Goal: Task Accomplishment & Management: Complete application form

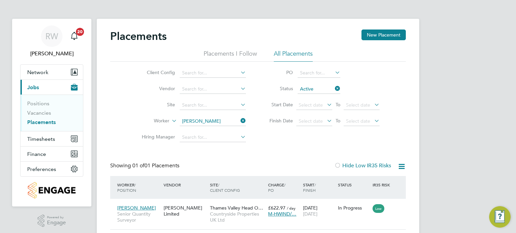
scroll to position [6, 32]
click at [46, 138] on span "Timesheets" at bounding box center [41, 139] width 28 height 6
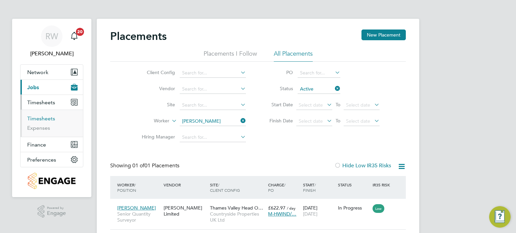
click at [42, 118] on link "Timesheets" at bounding box center [41, 119] width 28 height 6
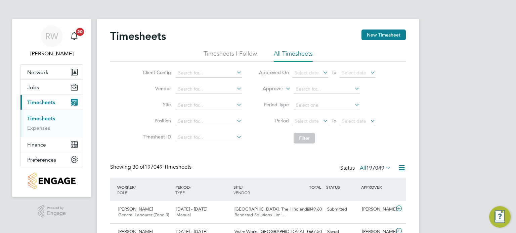
click at [214, 83] on li "Vendor" at bounding box center [191, 89] width 118 height 16
click at [212, 86] on input at bounding box center [209, 89] width 66 height 9
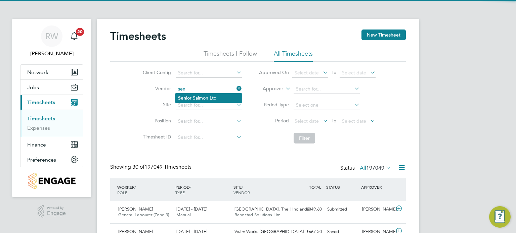
click at [205, 96] on li "Sen ior Salmon Ltd" at bounding box center [208, 98] width 66 height 9
type input "Senior Salmon Ltd"
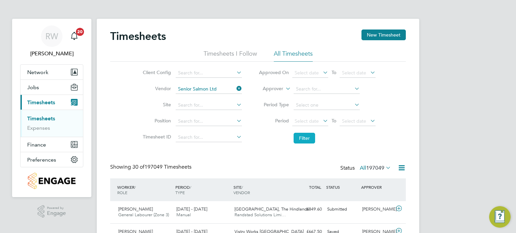
click at [297, 137] on button "Filter" at bounding box center [304, 138] width 21 height 11
click at [33, 87] on span "Jobs" at bounding box center [33, 87] width 12 height 6
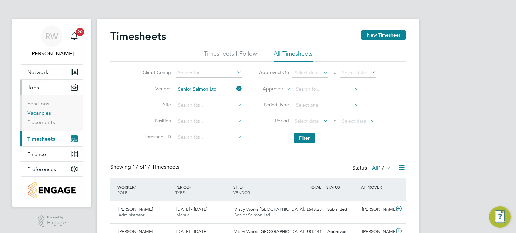
click at [39, 115] on link "Vacancies" at bounding box center [39, 113] width 24 height 6
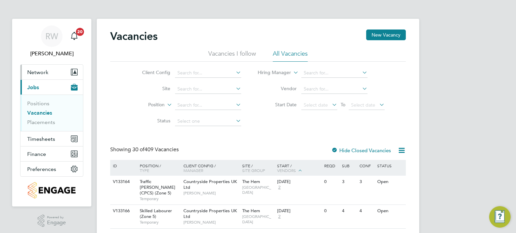
click at [36, 66] on button "Network" at bounding box center [51, 72] width 62 height 15
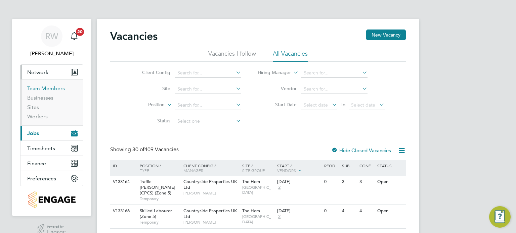
click at [42, 88] on link "Team Members" at bounding box center [46, 88] width 38 height 6
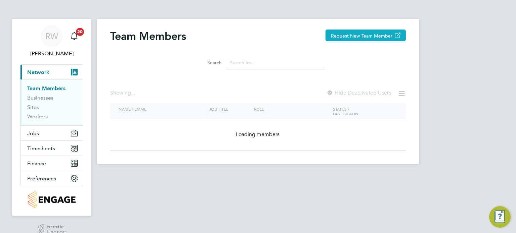
click at [358, 34] on button "Request New Team Member" at bounding box center [365, 36] width 80 height 12
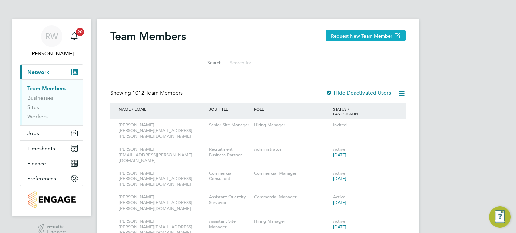
click at [368, 35] on button "Request New Team Member" at bounding box center [365, 36] width 80 height 12
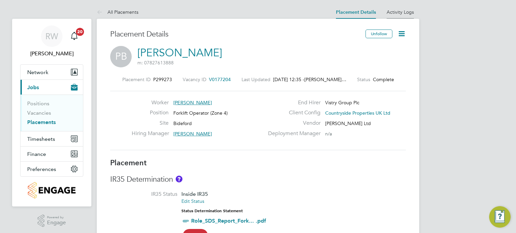
click at [405, 7] on li "Activity Logs" at bounding box center [400, 11] width 27 height 13
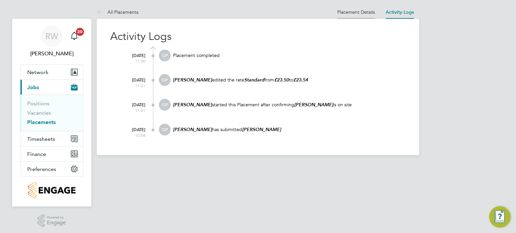
click at [361, 12] on link "Placement Details" at bounding box center [356, 12] width 38 height 6
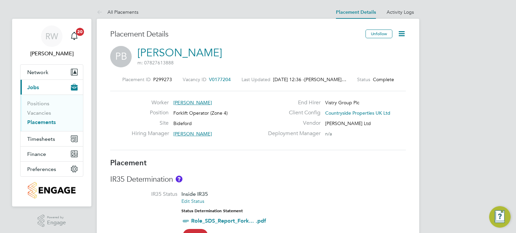
click at [399, 32] on icon at bounding box center [401, 34] width 8 height 8
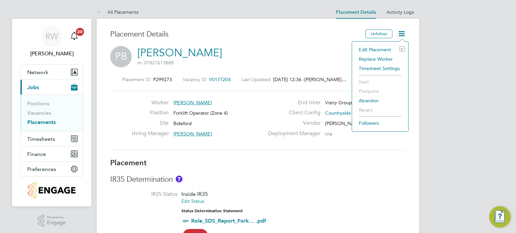
click at [381, 49] on li "Edit Placement e" at bounding box center [379, 49] width 49 height 9
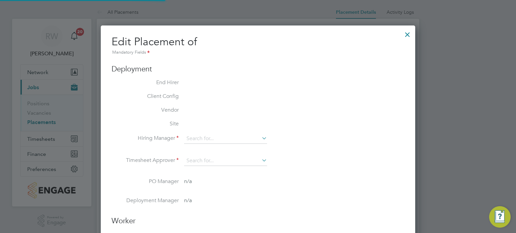
type input "[PERSON_NAME]"
type input "25 Jul 2025"
type input "03 Aug 2025"
type input "07:30"
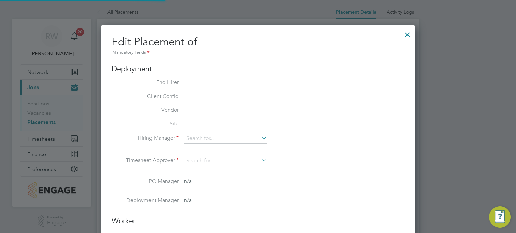
type input "16:30"
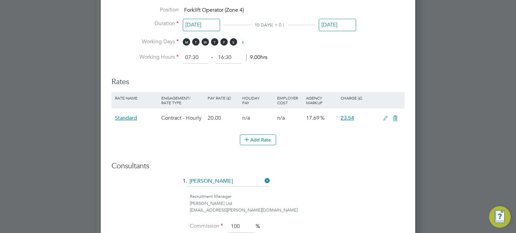
click at [384, 116] on icon at bounding box center [385, 118] width 8 height 5
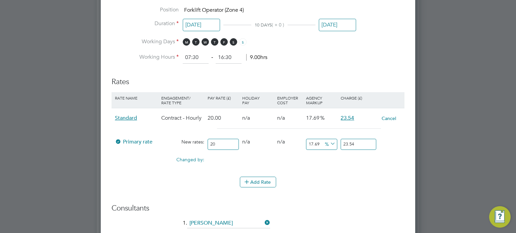
click at [359, 142] on input "23.54" at bounding box center [359, 144] width 36 height 11
type input "17.5"
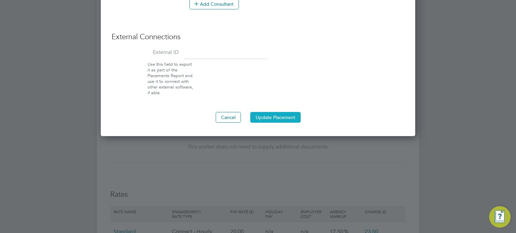
type input "23.5"
click at [277, 112] on button "Update Placement" at bounding box center [275, 117] width 50 height 11
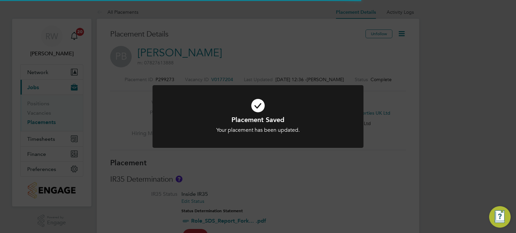
click at [342, 183] on div "Placement Saved Your placement has been updated. Cancel Okay" at bounding box center [258, 116] width 516 height 233
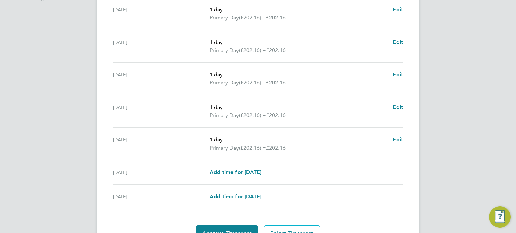
scroll to position [251, 0]
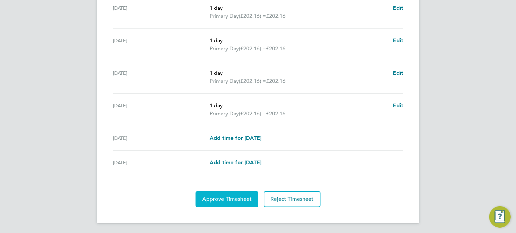
click at [233, 193] on button "Approve Timesheet" at bounding box center [226, 199] width 63 height 16
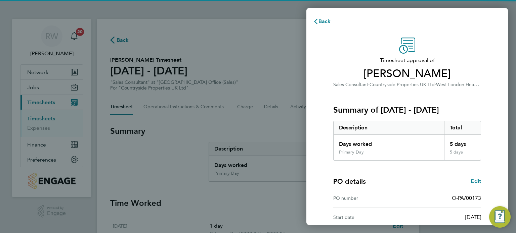
scroll to position [88, 0]
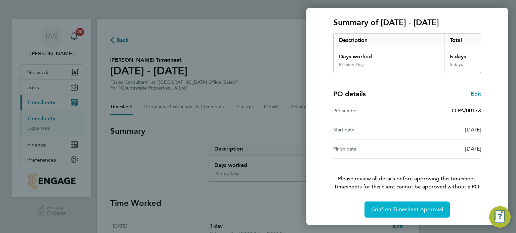
click at [394, 210] on span "Confirm Timesheet Approval" at bounding box center [407, 210] width 72 height 7
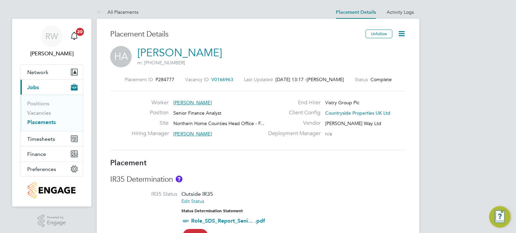
click at [403, 30] on icon at bounding box center [401, 34] width 8 height 8
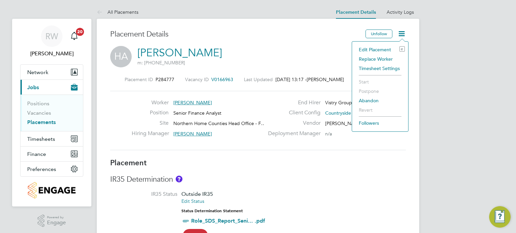
click at [375, 48] on li "Edit Placement e" at bounding box center [379, 49] width 49 height 9
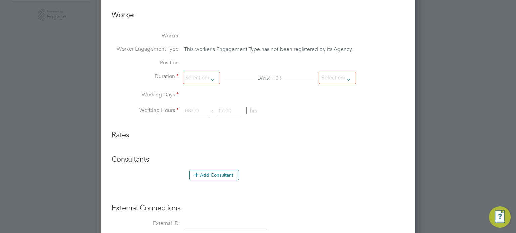
type input "[PERSON_NAME]"
type input "[DATE]"
type input "08:00"
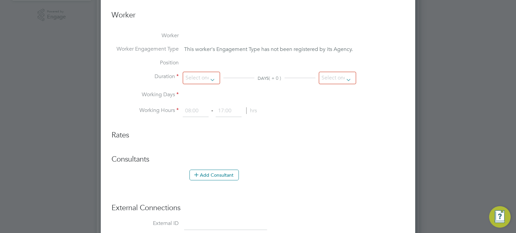
type input "18:00"
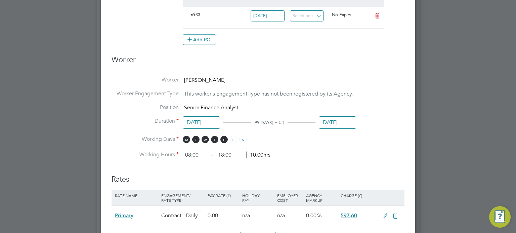
click at [342, 117] on input "[DATE]" at bounding box center [337, 123] width 37 height 12
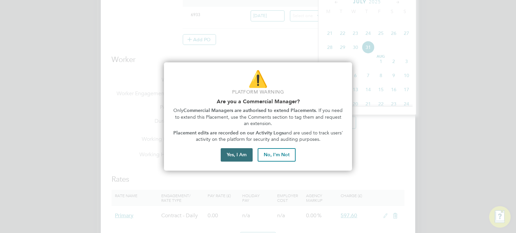
click at [237, 153] on button "Yes, I Am" at bounding box center [237, 154] width 32 height 13
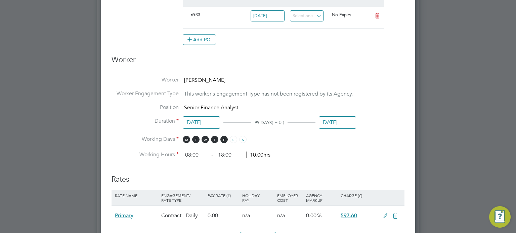
click at [346, 117] on input "[DATE]" at bounding box center [337, 123] width 37 height 12
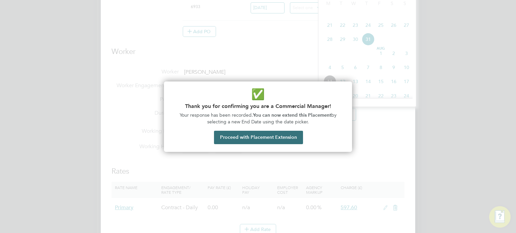
click at [269, 139] on button "Proceed with Placement Extension" at bounding box center [258, 137] width 89 height 13
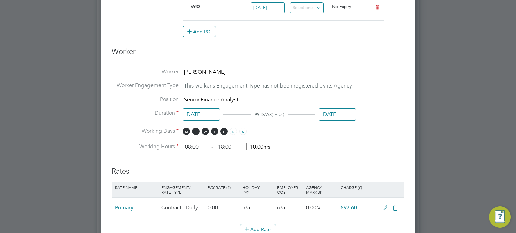
click at [329, 112] on input "[DATE]" at bounding box center [337, 114] width 37 height 12
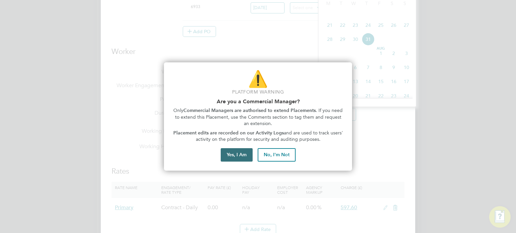
click at [233, 157] on button "Yes, I Am" at bounding box center [237, 154] width 32 height 13
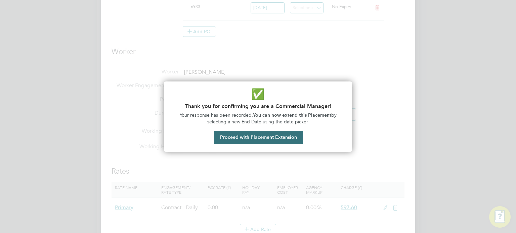
click at [266, 140] on button "Proceed with Placement Extension" at bounding box center [258, 137] width 89 height 13
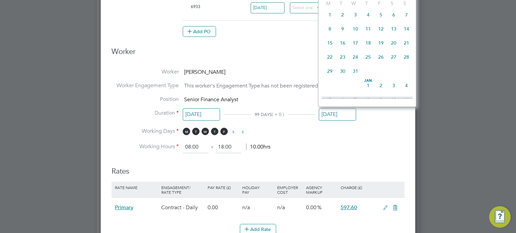
click at [406, 63] on span "28" at bounding box center [406, 57] width 13 height 13
type input "[DATE]"
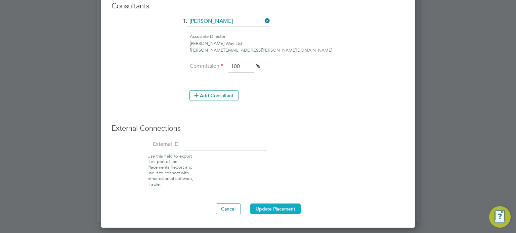
click at [267, 208] on button "Update Placement" at bounding box center [275, 209] width 50 height 11
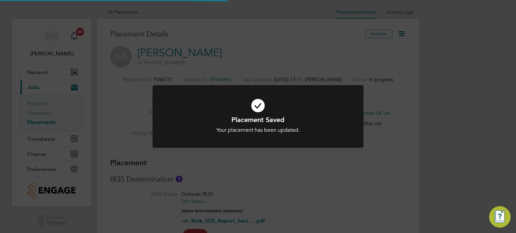
click at [379, 167] on div "Placement Saved Your placement has been updated. Cancel Okay" at bounding box center [258, 116] width 516 height 233
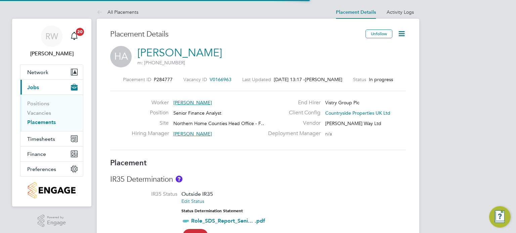
click at [403, 32] on icon at bounding box center [401, 34] width 8 height 8
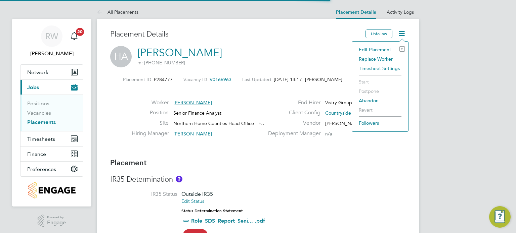
click at [374, 47] on li "Edit Placement e" at bounding box center [379, 49] width 49 height 9
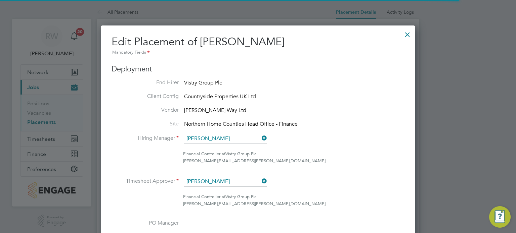
click at [406, 33] on div at bounding box center [407, 33] width 12 height 12
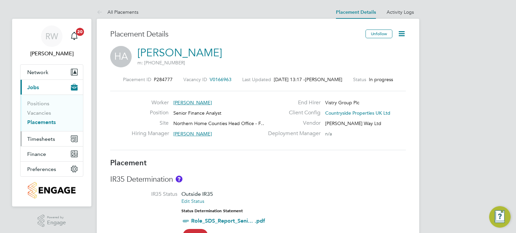
click at [40, 139] on span "Timesheets" at bounding box center [41, 139] width 28 height 6
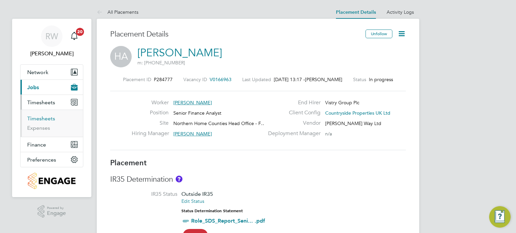
click at [44, 116] on link "Timesheets" at bounding box center [41, 119] width 28 height 6
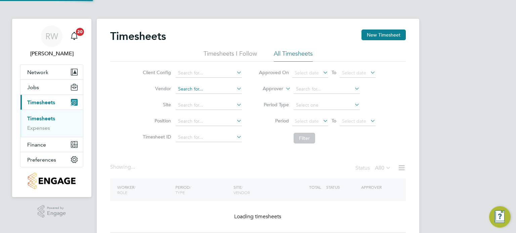
click at [187, 86] on input at bounding box center [209, 89] width 66 height 9
click at [196, 99] on li "Hedger Way Ltd" at bounding box center [208, 98] width 66 height 9
type input "[PERSON_NAME] Way Ltd"
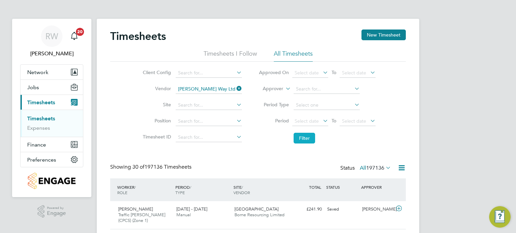
click at [305, 139] on button "Filter" at bounding box center [304, 138] width 21 height 11
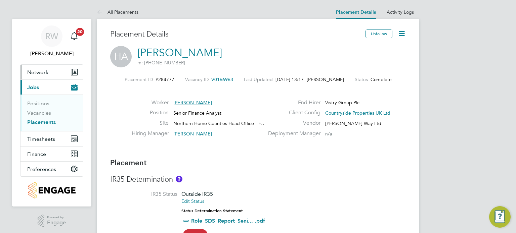
click at [43, 74] on span "Network" at bounding box center [37, 72] width 21 height 6
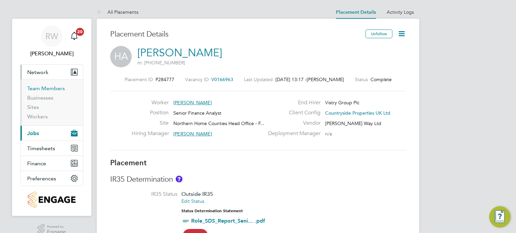
click at [42, 85] on link "Team Members" at bounding box center [46, 88] width 38 height 6
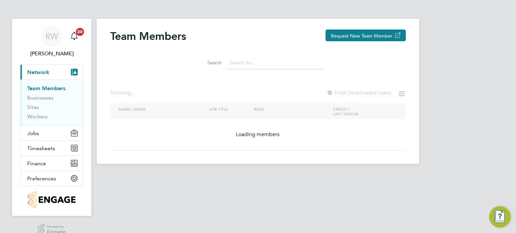
click at [270, 62] on input at bounding box center [275, 62] width 98 height 13
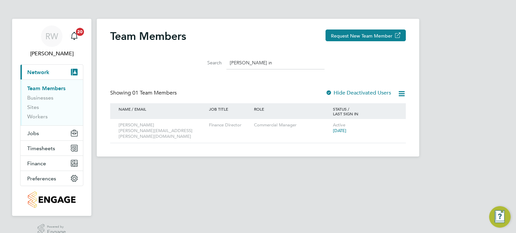
type input "[PERSON_NAME] in"
click at [32, 130] on span "Jobs" at bounding box center [33, 133] width 12 height 6
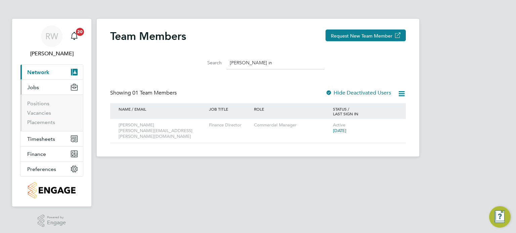
click at [40, 118] on li "Vacancies" at bounding box center [52, 114] width 50 height 9
click at [40, 119] on link "Placements" at bounding box center [41, 122] width 28 height 6
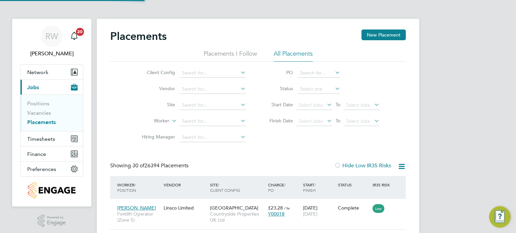
scroll to position [25, 47]
click at [206, 89] on input at bounding box center [213, 89] width 66 height 9
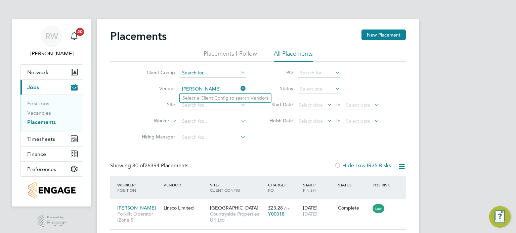
type input "hedger"
click at [206, 74] on input at bounding box center [213, 73] width 66 height 9
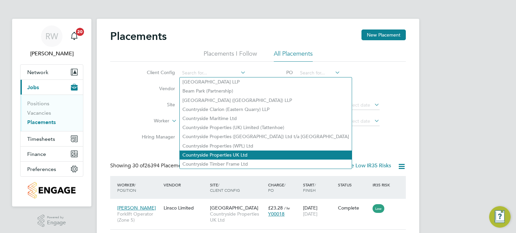
click at [228, 157] on li "Countryside Properties UK Ltd" at bounding box center [266, 155] width 172 height 9
type input "Countryside Properties UK Ltd"
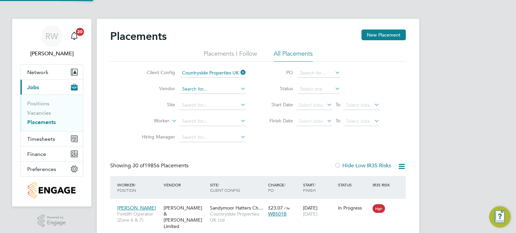
click at [196, 91] on input at bounding box center [213, 89] width 66 height 9
click at [200, 96] on li "Hedg er Way Ltd" at bounding box center [213, 98] width 66 height 9
type input "[PERSON_NAME] Way Ltd"
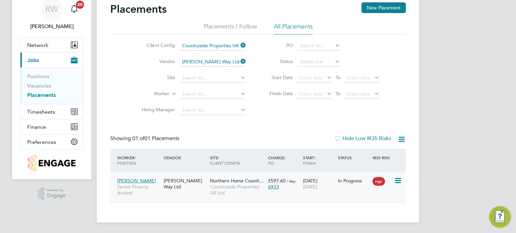
click at [240, 183] on span "Northern Home Counti…" at bounding box center [237, 181] width 54 height 6
click at [218, 184] on div "Northern Home Counti… Countryside Properties UK Ltd" at bounding box center [237, 187] width 58 height 25
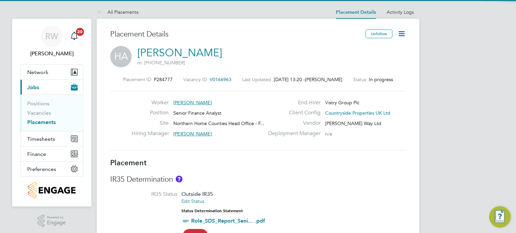
click at [402, 37] on icon at bounding box center [401, 34] width 8 height 8
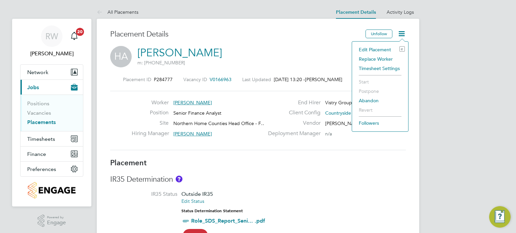
click at [382, 49] on li "Edit Placement e" at bounding box center [379, 49] width 49 height 9
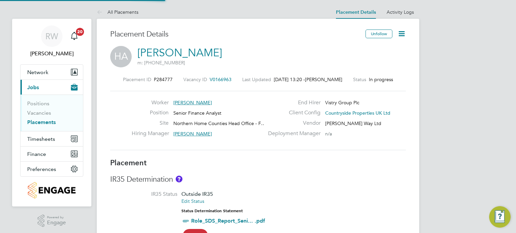
type input "[PERSON_NAME]"
type input "[DATE]"
type input "08:00"
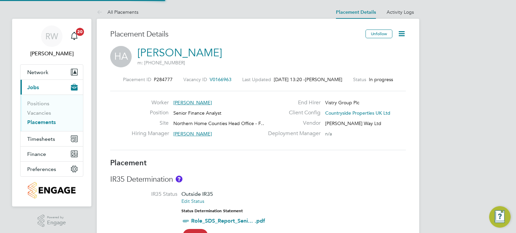
type input "18:00"
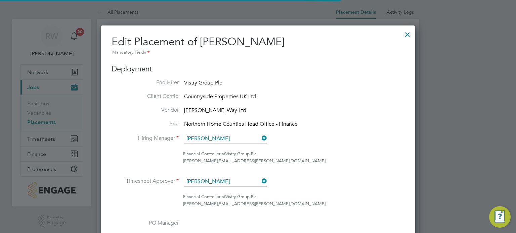
scroll to position [3, 3]
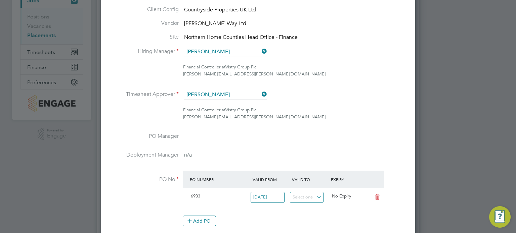
click at [260, 52] on icon at bounding box center [260, 51] width 0 height 9
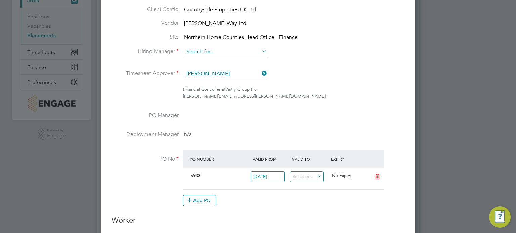
click at [232, 49] on input at bounding box center [225, 52] width 83 height 10
click at [217, 58] on li "[PERSON_NAME]" at bounding box center [225, 61] width 83 height 9
type input "[PERSON_NAME]"
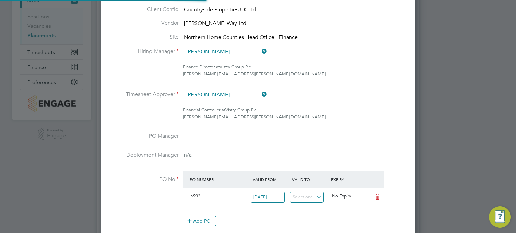
click at [260, 92] on icon at bounding box center [260, 94] width 0 height 9
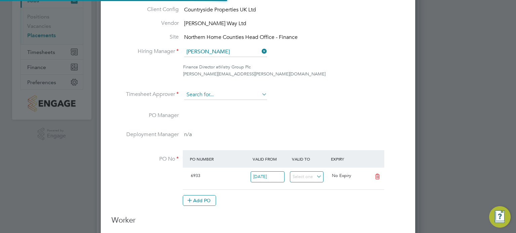
click at [237, 92] on input at bounding box center [225, 95] width 83 height 10
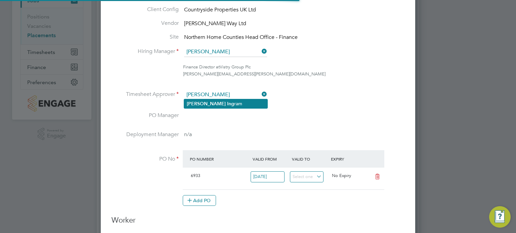
click at [221, 102] on li "[PERSON_NAME]" at bounding box center [225, 103] width 83 height 9
type input "[PERSON_NAME]"
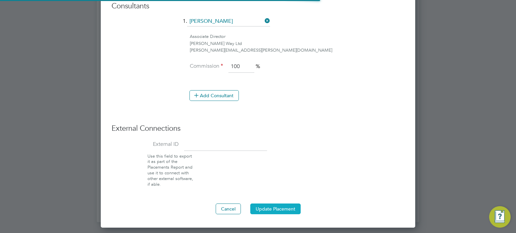
click at [281, 207] on button "Update Placement" at bounding box center [275, 209] width 50 height 11
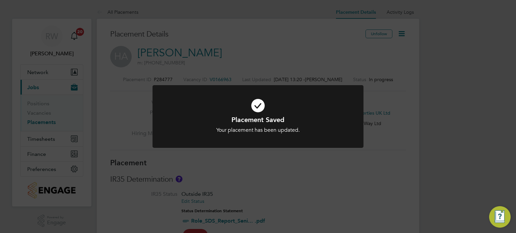
click at [318, 167] on div "Placement Saved Your placement has been updated. Cancel Okay" at bounding box center [258, 116] width 516 height 233
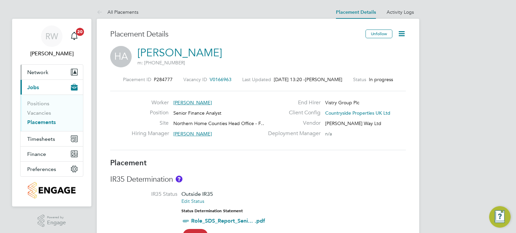
click at [41, 73] on span "Network" at bounding box center [37, 72] width 21 height 6
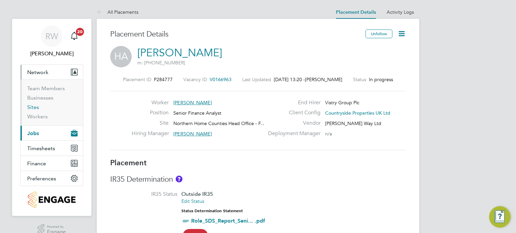
click at [32, 106] on link "Sites" at bounding box center [33, 107] width 12 height 6
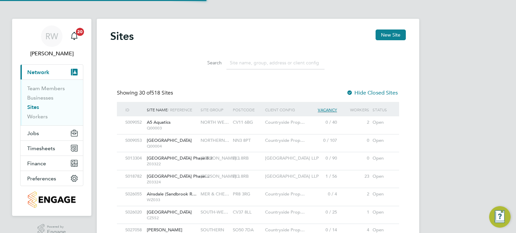
click at [248, 65] on input at bounding box center [275, 62] width 98 height 13
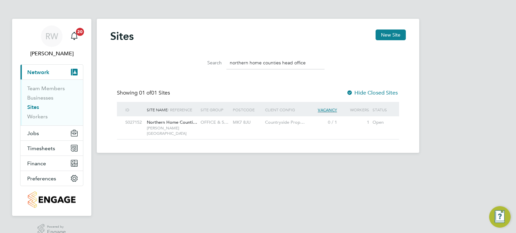
type input "northern home counties head office"
click at [192, 124] on span "Northern Home Counti…" at bounding box center [172, 123] width 50 height 6
click at [40, 158] on button "Finance" at bounding box center [51, 163] width 62 height 15
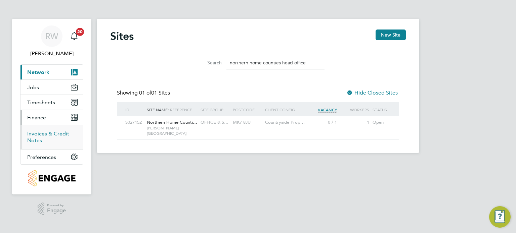
click at [43, 133] on link "Invoices & Credit Notes" at bounding box center [48, 137] width 42 height 13
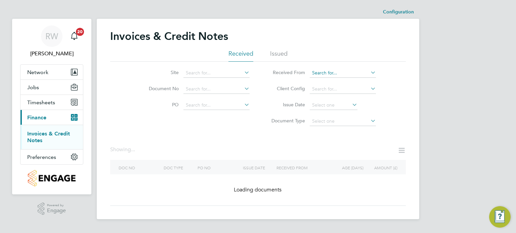
click at [328, 74] on input at bounding box center [343, 73] width 66 height 9
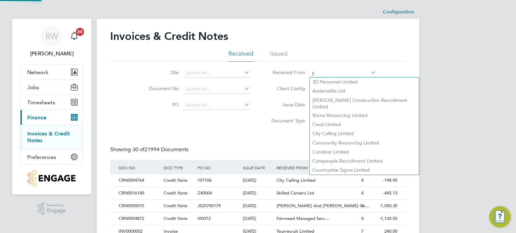
scroll to position [13, 46]
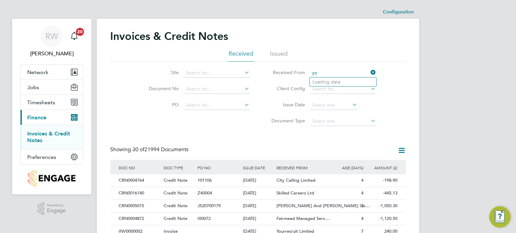
type input "y"
click at [343, 83] on li "Yo urrecruit Limited" at bounding box center [343, 82] width 66 height 9
type input "Yourrecruit Limited"
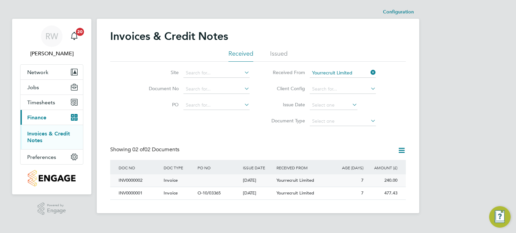
click at [250, 177] on div "04 Aug 2025" at bounding box center [258, 181] width 34 height 12
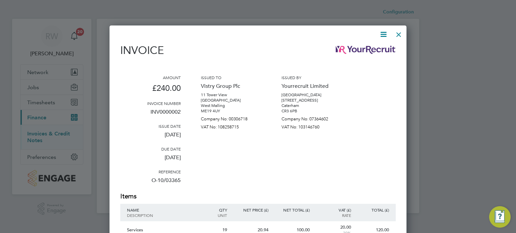
click at [400, 35] on div at bounding box center [399, 33] width 12 height 12
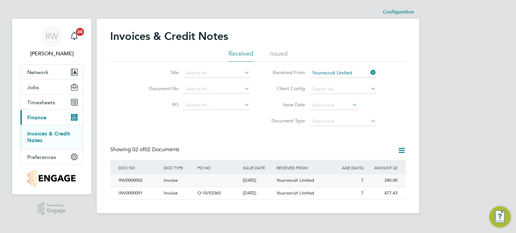
click at [301, 177] on div "Yourrecruit Limited" at bounding box center [303, 181] width 56 height 12
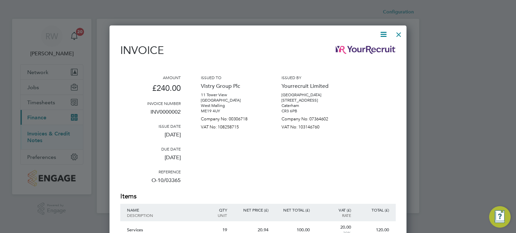
click at [384, 36] on icon at bounding box center [383, 34] width 8 height 8
click at [366, 56] on li "View timesheet" at bounding box center [363, 59] width 46 height 9
click at [382, 35] on icon at bounding box center [383, 34] width 8 height 8
click at [366, 60] on li "View timesheet" at bounding box center [363, 59] width 46 height 9
click at [400, 35] on div at bounding box center [399, 33] width 12 height 12
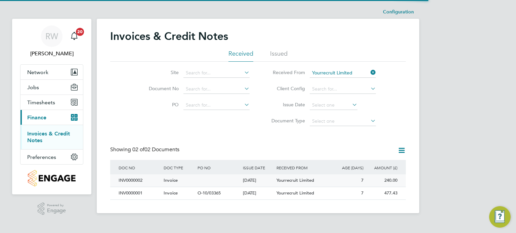
click at [254, 180] on div "[DATE]" at bounding box center [258, 181] width 34 height 12
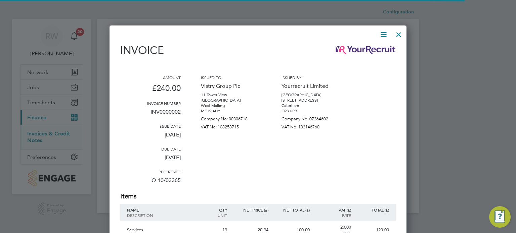
click at [399, 34] on div at bounding box center [399, 33] width 12 height 12
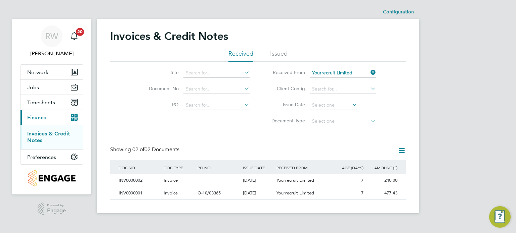
click at [402, 150] on icon at bounding box center [401, 150] width 8 height 8
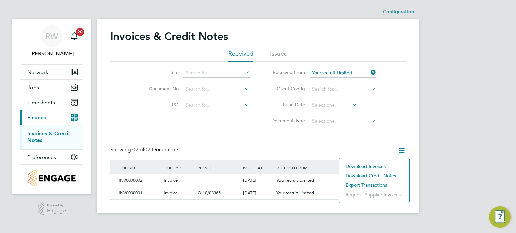
click at [402, 127] on div "Site Document No PO Status Paid Date Issued To Received From Yourrecruit Limite…" at bounding box center [258, 96] width 296 height 68
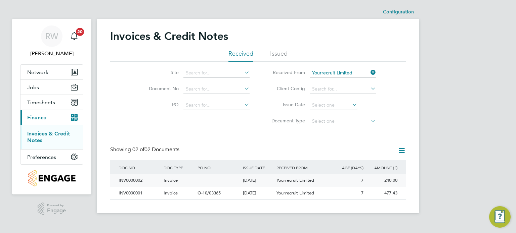
click at [134, 182] on div "INV0000002" at bounding box center [139, 181] width 45 height 12
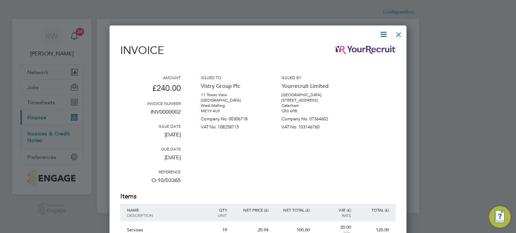
click at [402, 35] on div at bounding box center [399, 33] width 12 height 12
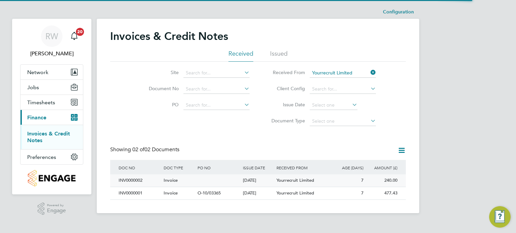
click at [266, 182] on div "[DATE]" at bounding box center [258, 181] width 34 height 12
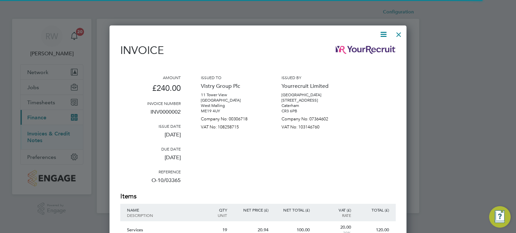
scroll to position [372, 297]
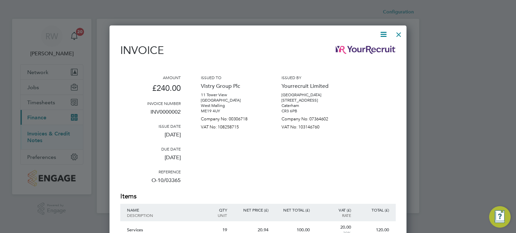
click at [399, 34] on div at bounding box center [399, 33] width 12 height 12
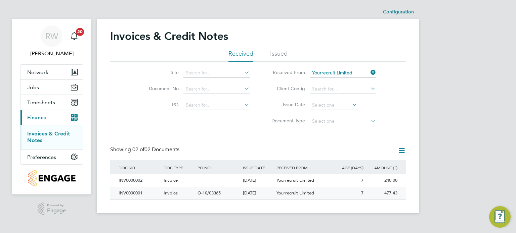
click at [274, 193] on div "[DATE]" at bounding box center [258, 193] width 34 height 12
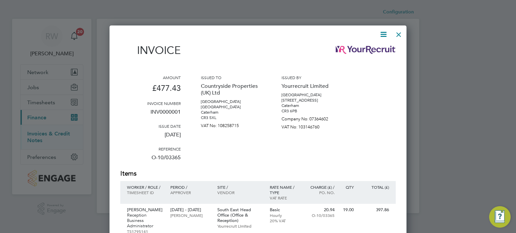
click at [399, 32] on div at bounding box center [399, 33] width 12 height 12
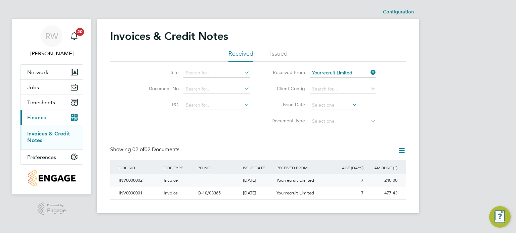
click at [262, 178] on div "[DATE]" at bounding box center [258, 181] width 34 height 12
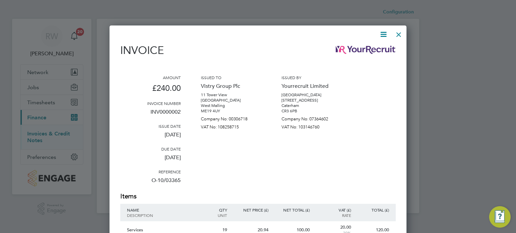
click at [380, 33] on icon at bounding box center [383, 34] width 8 height 8
click at [360, 127] on div "Amount £240.00 Invoice number INV0000002 Issue date 04 Aug 2025 Due date 11 Aug…" at bounding box center [257, 133] width 275 height 117
click at [399, 34] on div at bounding box center [399, 33] width 12 height 12
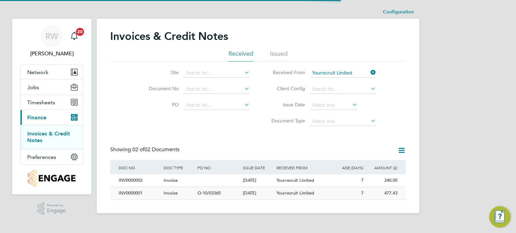
click at [263, 193] on div "[DATE]" at bounding box center [258, 193] width 34 height 12
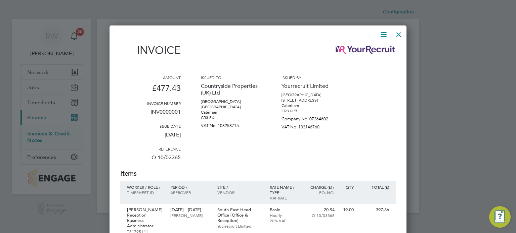
click at [399, 32] on div at bounding box center [399, 33] width 12 height 12
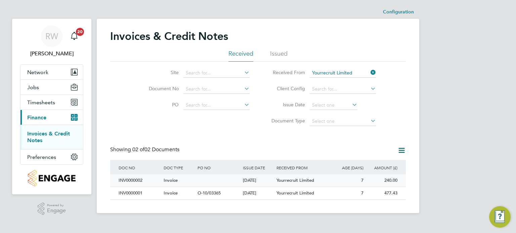
drag, startPoint x: 398, startPoint y: 179, endPoint x: 357, endPoint y: 180, distance: 41.0
click at [357, 180] on div "7" at bounding box center [348, 181] width 34 height 12
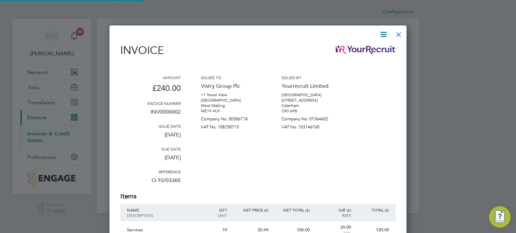
scroll to position [372, 297]
click at [397, 32] on div at bounding box center [399, 33] width 12 height 12
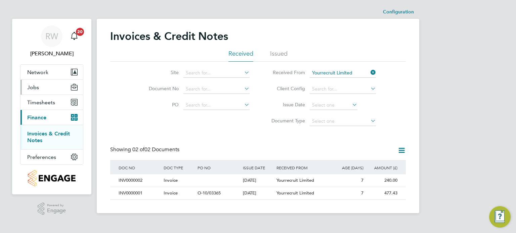
click at [36, 89] on span "Jobs" at bounding box center [33, 87] width 12 height 6
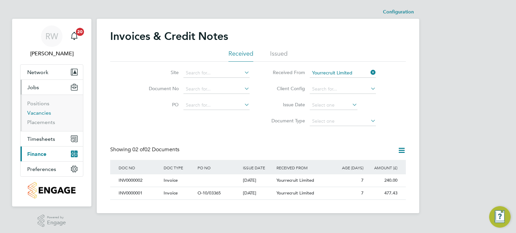
click at [36, 111] on link "Vacancies" at bounding box center [39, 113] width 24 height 6
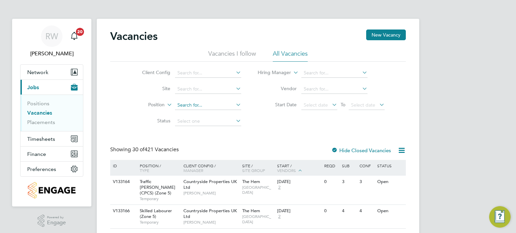
click at [183, 104] on input at bounding box center [208, 105] width 66 height 9
type input "senior"
click at [213, 69] on input at bounding box center [208, 73] width 66 height 9
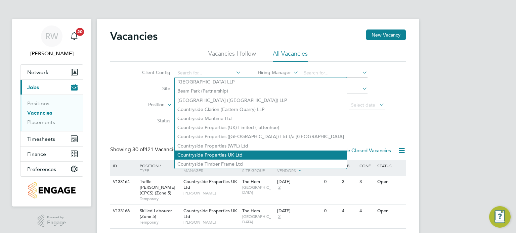
click at [224, 155] on li "Countryside Properties UK Ltd" at bounding box center [261, 155] width 172 height 9
type input "Countryside Properties UK Ltd"
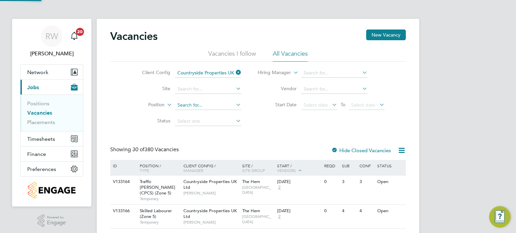
click at [197, 103] on input at bounding box center [208, 105] width 66 height 9
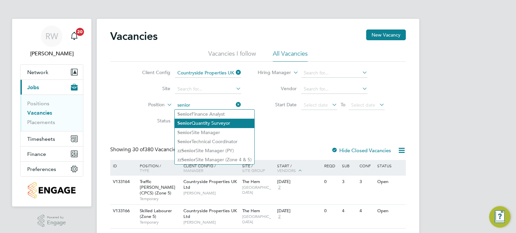
click at [201, 123] on li "Senior Quantity Surveyor" at bounding box center [215, 123] width 80 height 9
type input "Senior Quantity Surveyor"
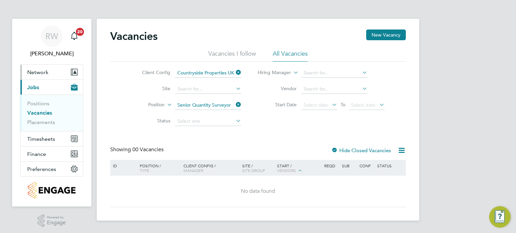
click at [39, 71] on span "Network" at bounding box center [37, 72] width 21 height 6
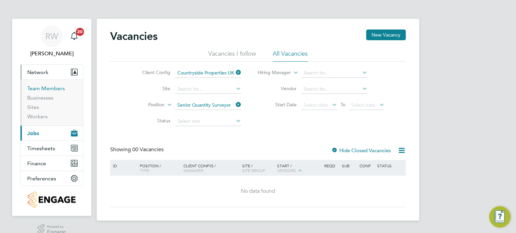
click at [40, 88] on link "Team Members" at bounding box center [46, 88] width 38 height 6
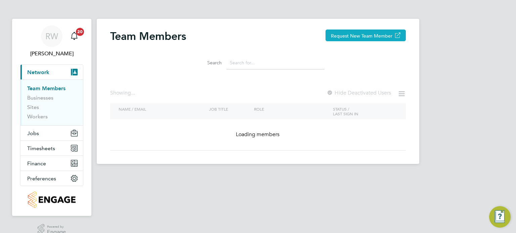
click at [376, 36] on button "Request New Team Member" at bounding box center [365, 36] width 80 height 12
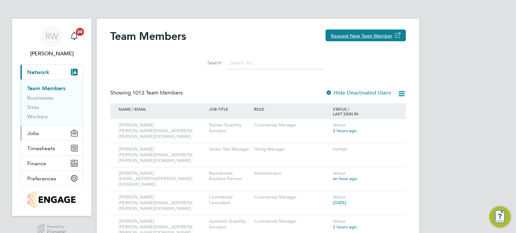
click at [35, 134] on span "Jobs" at bounding box center [33, 133] width 12 height 6
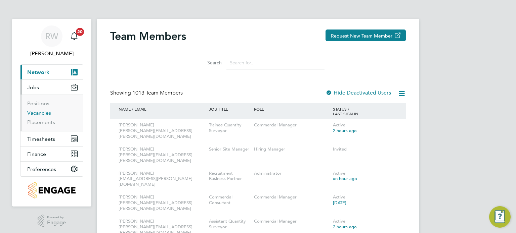
click at [41, 112] on link "Vacancies" at bounding box center [39, 113] width 24 height 6
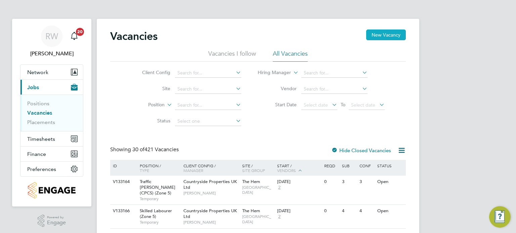
click at [376, 36] on button "New Vacancy" at bounding box center [386, 35] width 40 height 11
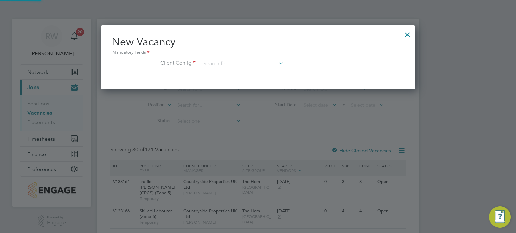
scroll to position [63, 315]
click at [251, 64] on input at bounding box center [242, 64] width 83 height 10
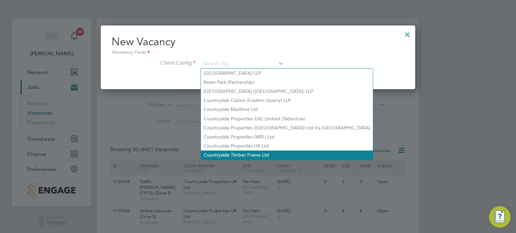
click at [250, 153] on li "Countryside Timber Frame Ltd" at bounding box center [287, 155] width 172 height 9
type input "Countryside Timber Frame Ltd"
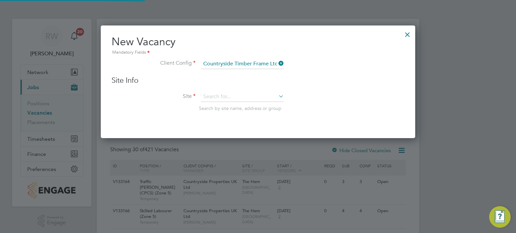
scroll to position [113, 315]
click at [228, 97] on input at bounding box center [242, 97] width 83 height 10
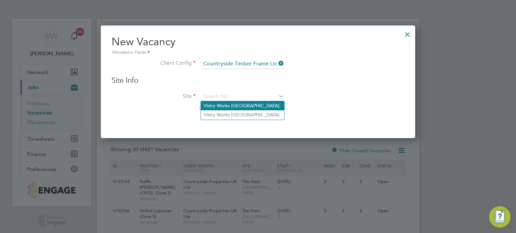
click at [228, 104] on li "Vistry Works East Midlands" at bounding box center [242, 105] width 83 height 9
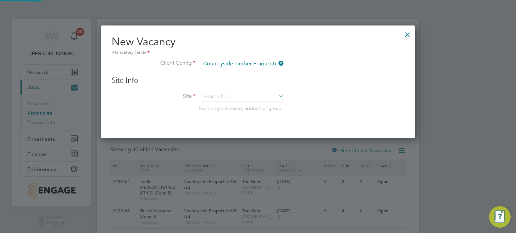
type input "Vistry Works East Midlands"
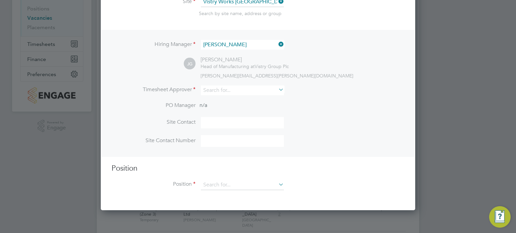
scroll to position [95, 0]
click at [234, 92] on input at bounding box center [242, 90] width 83 height 10
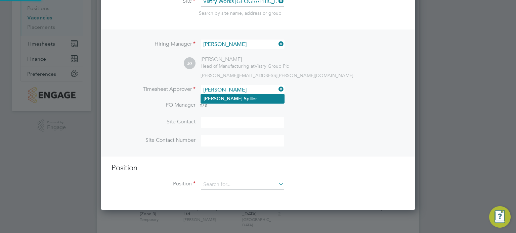
click at [229, 96] on li "Dave Sp iller" at bounding box center [242, 98] width 83 height 9
type input "Dave Spiller"
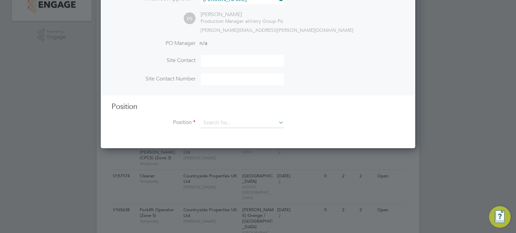
scroll to position [220, 0]
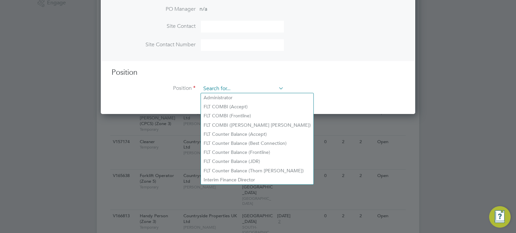
click at [229, 88] on input at bounding box center [242, 89] width 83 height 10
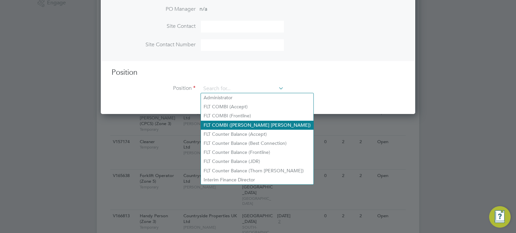
click at [234, 121] on li "FLT COMBI ([PERSON_NAME] [PERSON_NAME])" at bounding box center [257, 125] width 113 height 9
type input "FLT COMBI ([PERSON_NAME] [PERSON_NAME])"
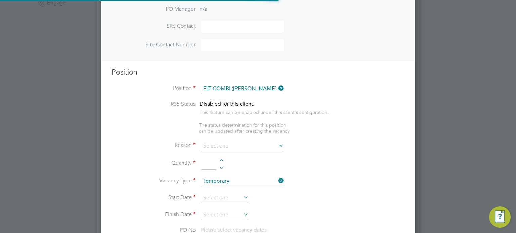
type textarea "Unloading vehicles carrying inbound goods.Locating goods into cantilever rackin…"
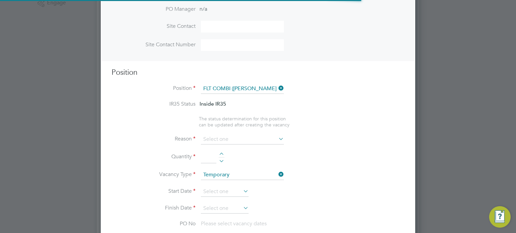
scroll to position [20, 46]
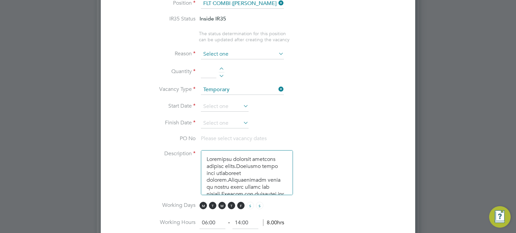
click at [266, 51] on input at bounding box center [242, 54] width 83 height 10
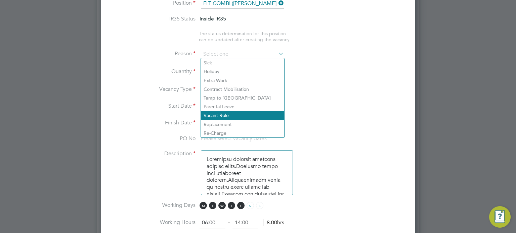
click at [233, 115] on li "Vacant Role" at bounding box center [242, 115] width 83 height 9
type input "Vacant Role"
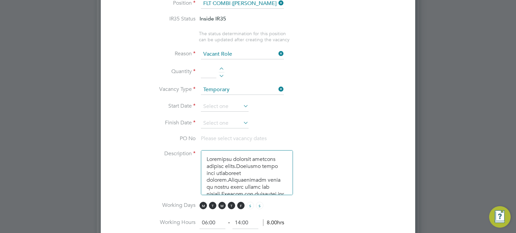
click at [220, 68] on div at bounding box center [222, 70] width 6 height 5
type input "1"
click at [211, 103] on input at bounding box center [225, 107] width 48 height 10
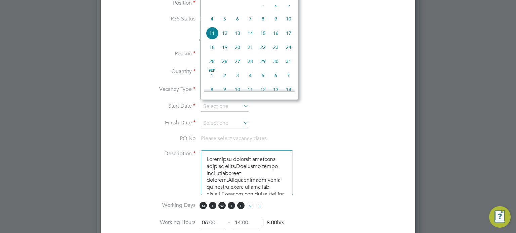
click at [213, 25] on span "4" at bounding box center [212, 18] width 13 height 13
type input "[DATE]"
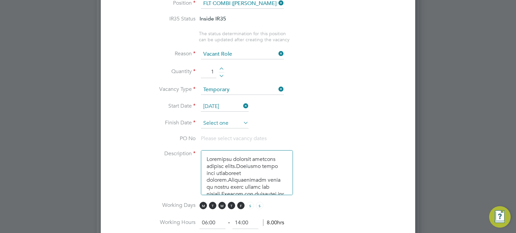
click at [221, 121] on input at bounding box center [225, 124] width 48 height 10
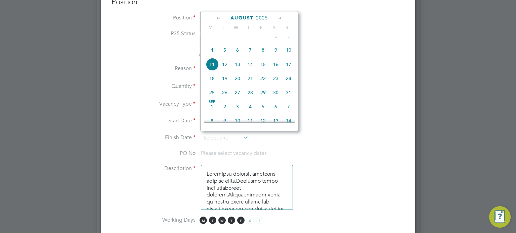
scroll to position [290, 0]
click at [279, 16] on icon at bounding box center [280, 18] width 6 height 7
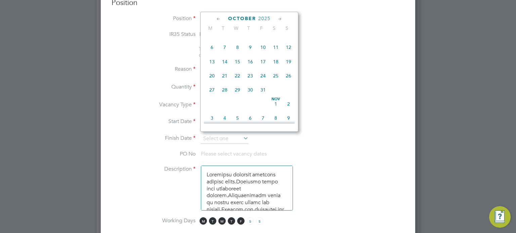
click at [287, 40] on span "5" at bounding box center [288, 33] width 13 height 13
type input "[DATE]"
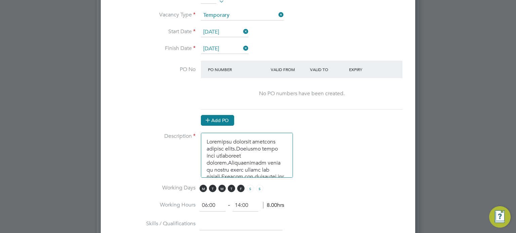
click at [227, 115] on button "Add PO" at bounding box center [217, 120] width 33 height 11
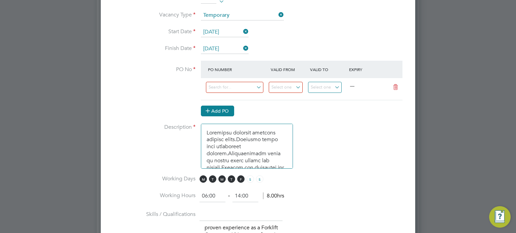
scroll to position [1110, 315]
click at [233, 86] on input at bounding box center [234, 87] width 57 height 11
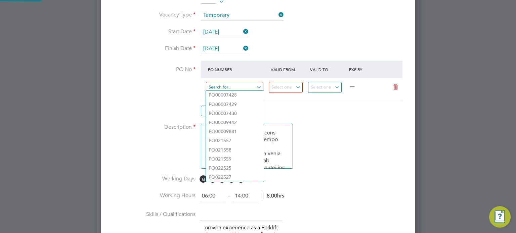
paste input "PO9077"
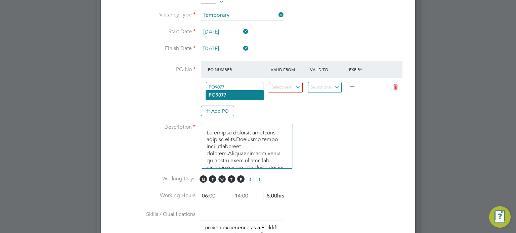
type input "PO9077"
click at [227, 94] on li "PO9077" at bounding box center [235, 95] width 58 height 9
type input "07 Jul 2025"
type input "[DATE]"
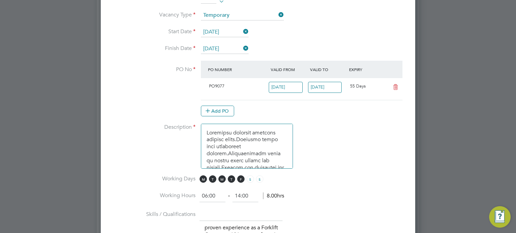
scroll to position [3, 3]
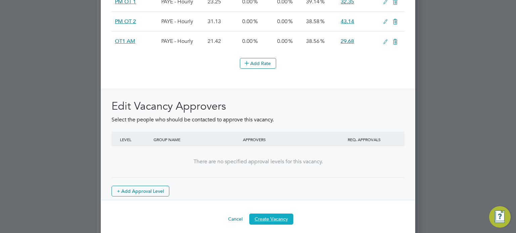
click at [267, 217] on button "Create Vacancy" at bounding box center [271, 219] width 44 height 11
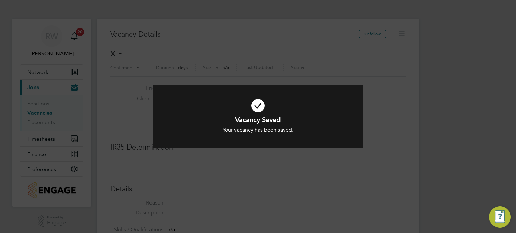
click at [404, 161] on div "Vacancy Saved Your vacancy has been saved. Cancel Okay" at bounding box center [258, 116] width 516 height 233
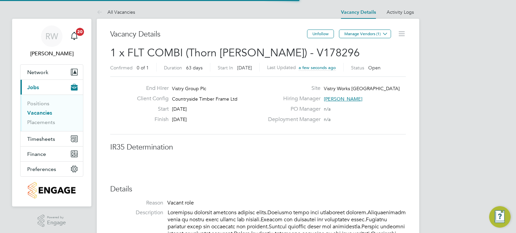
scroll to position [3, 3]
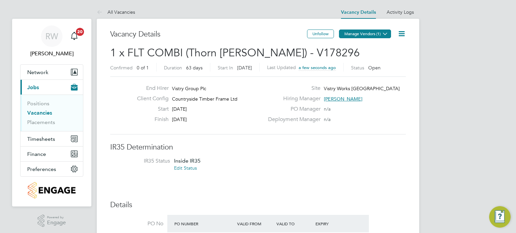
click at [377, 32] on button "Manage Vendors (1)" at bounding box center [365, 34] width 52 height 9
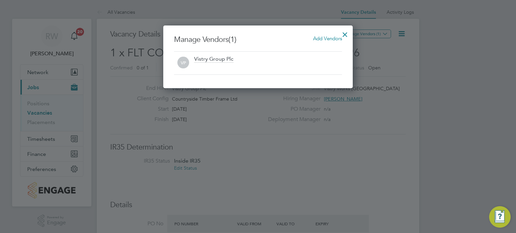
click at [327, 37] on span "Add Vendors" at bounding box center [327, 38] width 29 height 6
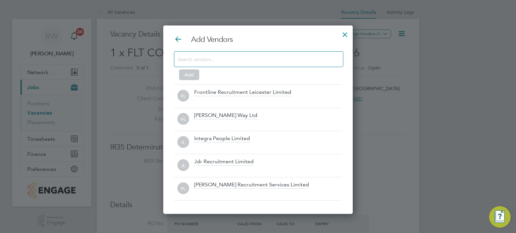
click at [230, 56] on input at bounding box center [253, 59] width 151 height 9
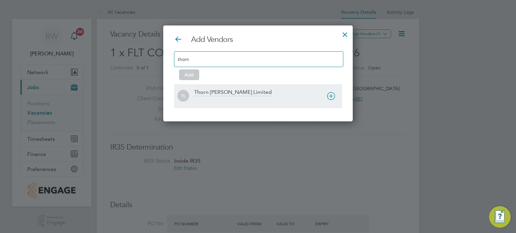
type input "thorn"
click at [229, 98] on div at bounding box center [268, 100] width 148 height 7
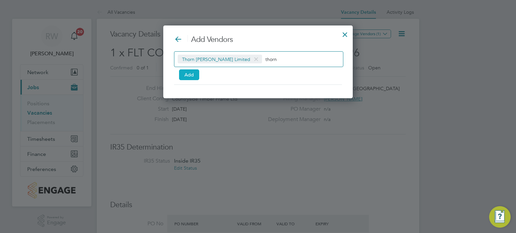
click at [185, 72] on button "Add" at bounding box center [189, 75] width 20 height 11
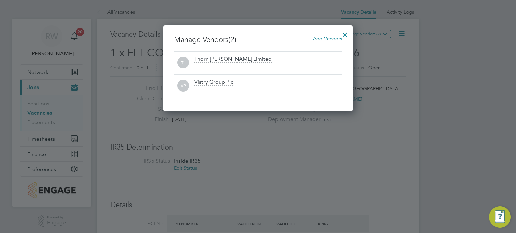
click at [345, 32] on div at bounding box center [345, 33] width 12 height 12
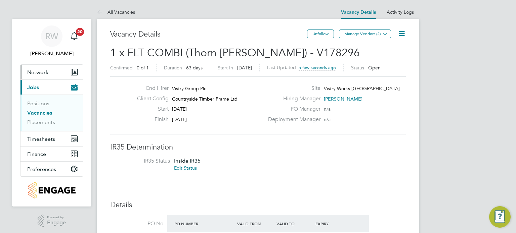
click at [45, 72] on span "Network" at bounding box center [37, 72] width 21 height 6
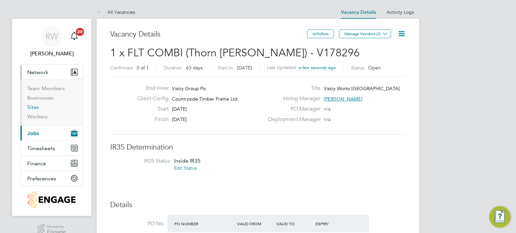
click at [33, 107] on link "Sites" at bounding box center [33, 107] width 12 height 6
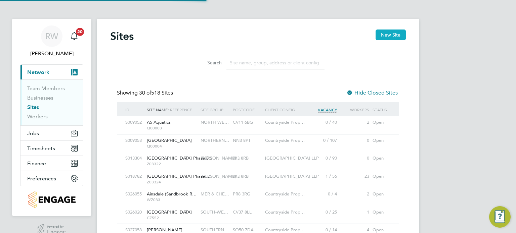
click at [392, 35] on button "New Site" at bounding box center [390, 35] width 30 height 11
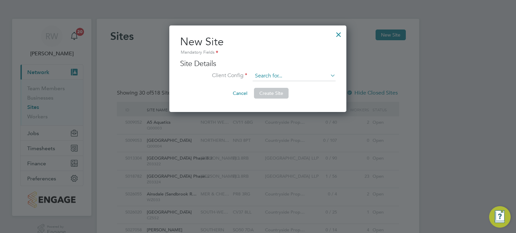
click at [303, 74] on input at bounding box center [294, 76] width 83 height 10
click at [294, 160] on li "Countryside Properties UK Ltd" at bounding box center [336, 164] width 166 height 9
type input "Countryside Properties UK Ltd"
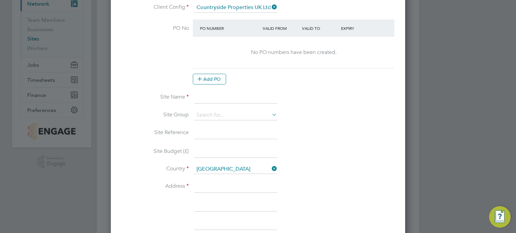
click at [207, 97] on input at bounding box center [235, 98] width 83 height 12
type input "Redruth Road"
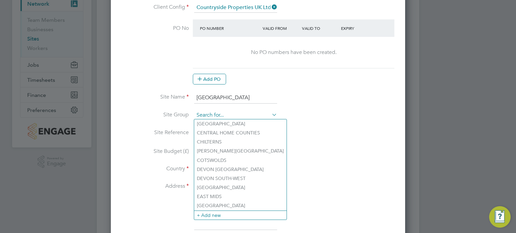
click at [257, 114] on input at bounding box center [235, 115] width 83 height 10
click at [219, 216] on li "+ Add new" at bounding box center [240, 215] width 92 height 9
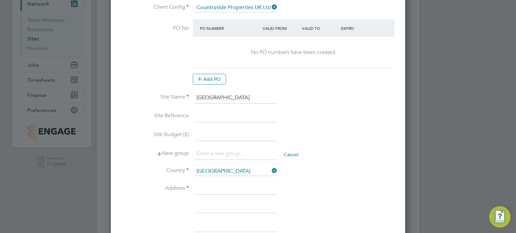
click at [210, 153] on input at bounding box center [235, 154] width 83 height 12
type input "North Midlands"
click at [222, 116] on input at bounding box center [235, 116] width 83 height 12
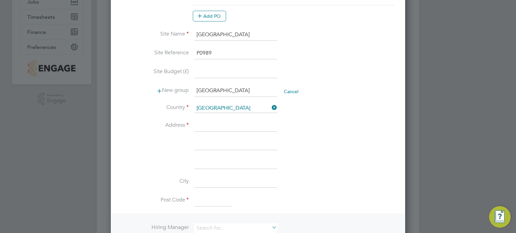
type input "P0989"
click at [223, 124] on input at bounding box center [235, 126] width 83 height 12
type input "Redruth Road"
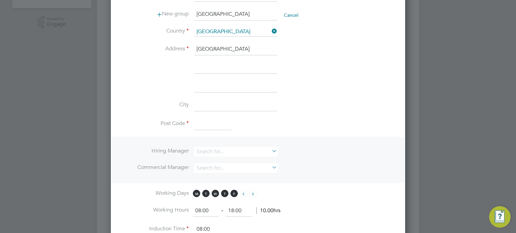
scroll to position [210, 0]
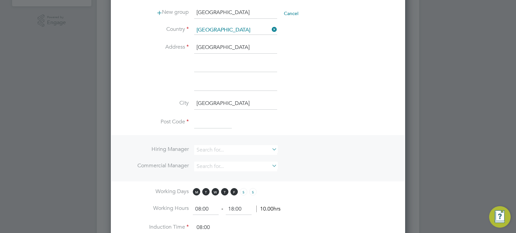
type input "Mansfield"
click at [209, 121] on input at bounding box center [213, 123] width 38 height 12
type input "NG18 4QB"
click at [222, 147] on input at bounding box center [235, 150] width 83 height 10
click at [223, 154] on li "Phil Wood house" at bounding box center [235, 157] width 83 height 9
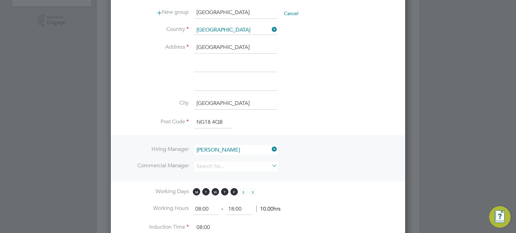
type input "Phil Woodhouse"
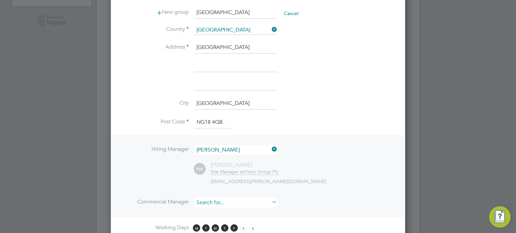
click at [221, 200] on input at bounding box center [235, 203] width 83 height 10
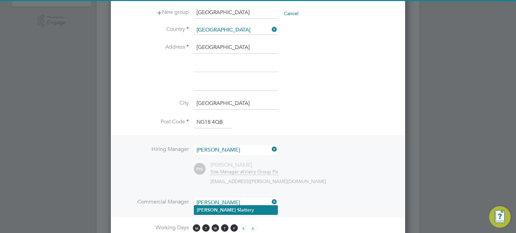
click at [222, 208] on li "Hugo Slat tery" at bounding box center [235, 210] width 83 height 9
type input "Hugo Slattery"
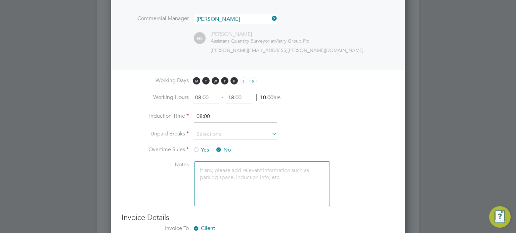
scroll to position [404, 0]
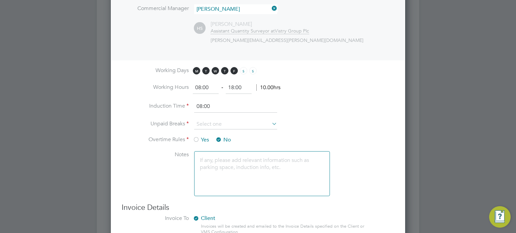
drag, startPoint x: 210, startPoint y: 89, endPoint x: 134, endPoint y: 109, distance: 78.3
type input "07:30"
type input "16:30"
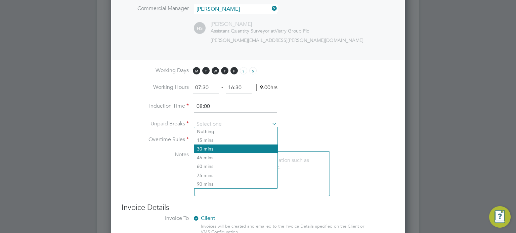
click at [219, 149] on li "30 mins" at bounding box center [235, 149] width 83 height 9
type input "30 mins"
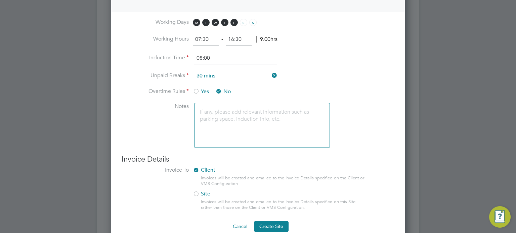
scroll to position [464, 0]
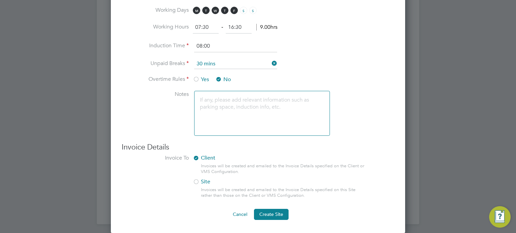
click at [198, 182] on div at bounding box center [196, 182] width 7 height 7
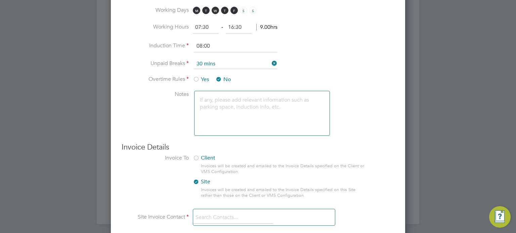
scroll to position [550, 0]
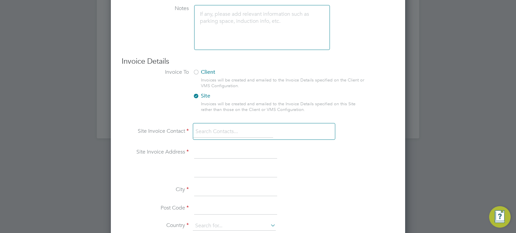
click at [237, 127] on input at bounding box center [233, 132] width 80 height 12
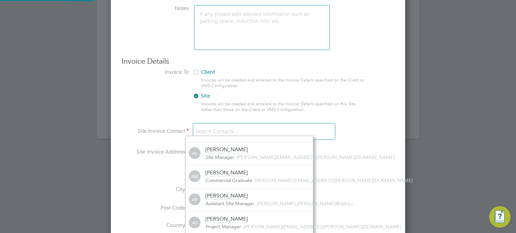
scroll to position [3, 3]
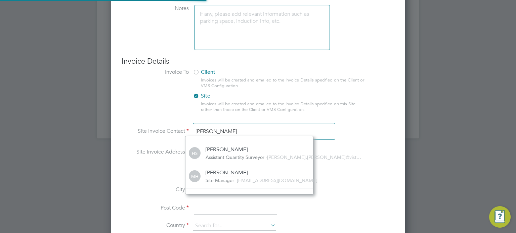
type input "hugo slat"
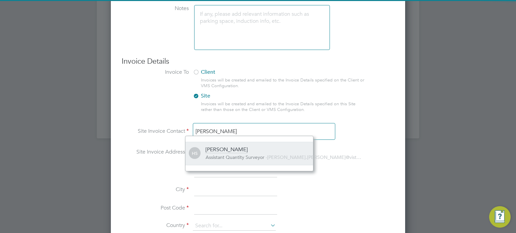
click at [234, 157] on span "Assistant Quantity Surveyor" at bounding box center [235, 157] width 59 height 6
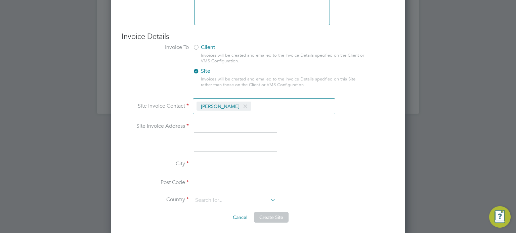
click at [216, 127] on input at bounding box center [235, 127] width 83 height 12
type input "Osprey House"
click at [207, 162] on input at bounding box center [235, 165] width 83 height 12
type input "Castle Donnington"
click at [214, 178] on input at bounding box center [235, 183] width 83 height 12
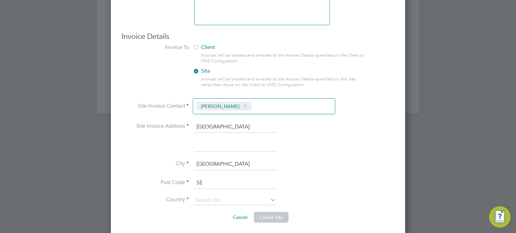
type input "S"
type input "DE74 2TQ"
click at [230, 198] on input at bounding box center [234, 200] width 83 height 9
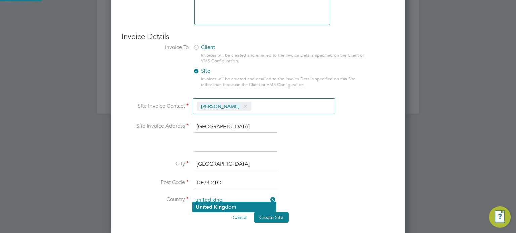
click at [221, 209] on b "King" at bounding box center [219, 207] width 11 height 6
type input "United Kingdom"
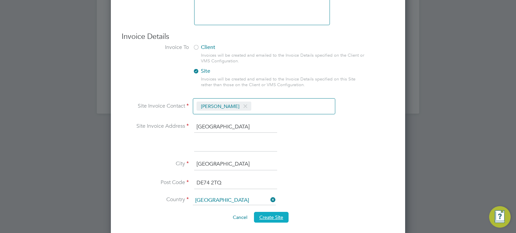
click at [275, 215] on span "Create Site" at bounding box center [271, 218] width 24 height 6
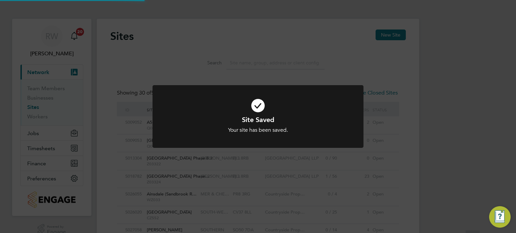
scroll to position [0, 0]
click at [336, 174] on div "Site Saved Your site has been saved. Cancel Okay" at bounding box center [258, 116] width 516 height 233
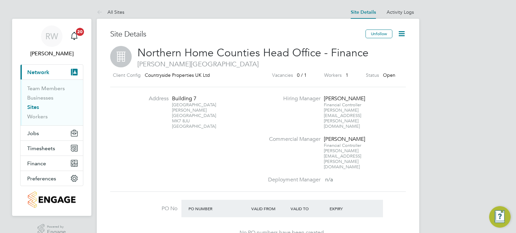
click at [401, 34] on icon at bounding box center [401, 34] width 8 height 8
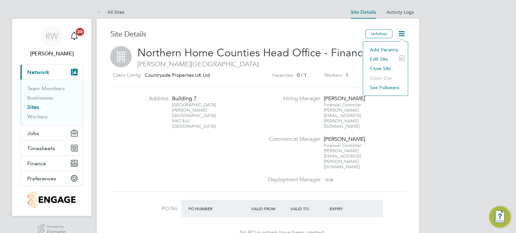
click at [377, 58] on li "Edit Site e" at bounding box center [385, 58] width 38 height 9
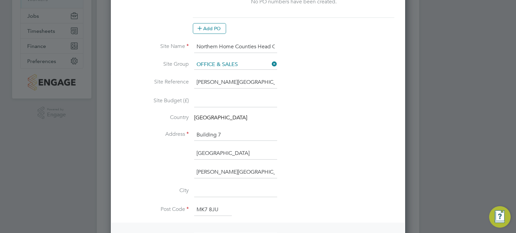
scroll to position [280, 0]
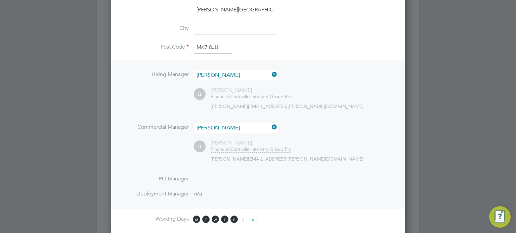
click at [270, 70] on icon at bounding box center [270, 74] width 0 height 9
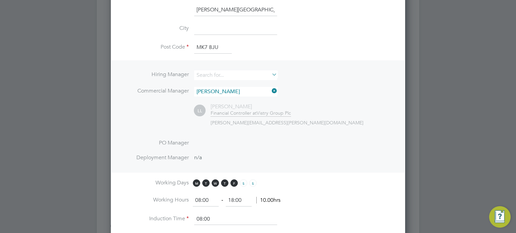
scroll to position [772, 295]
click at [239, 72] on input at bounding box center [235, 76] width 83 height 10
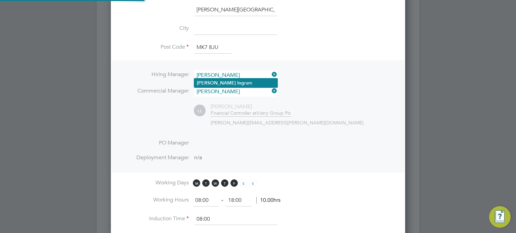
click at [222, 85] on li "Amy Ing ram" at bounding box center [235, 83] width 83 height 9
type input "Amy Ingram"
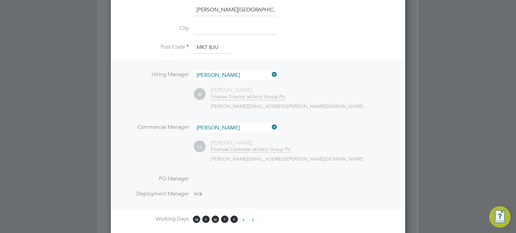
click at [270, 127] on icon at bounding box center [270, 127] width 0 height 9
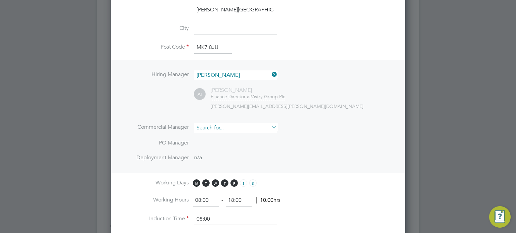
click at [240, 127] on input at bounding box center [235, 128] width 83 height 10
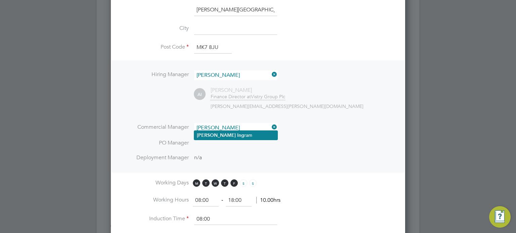
click at [230, 132] on li "Amy Ing ram" at bounding box center [235, 135] width 83 height 9
type input "Amy Ingram"
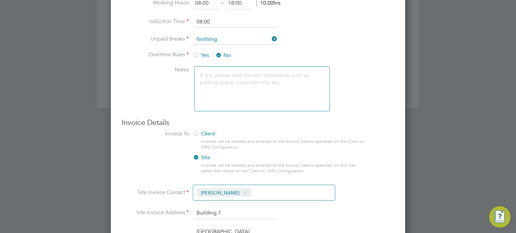
scroll to position [600, 0]
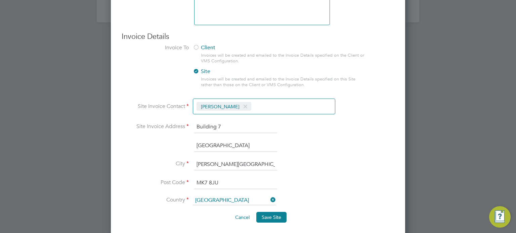
click at [250, 102] on span at bounding box center [245, 106] width 10 height 13
click at [240, 103] on input at bounding box center [233, 107] width 80 height 12
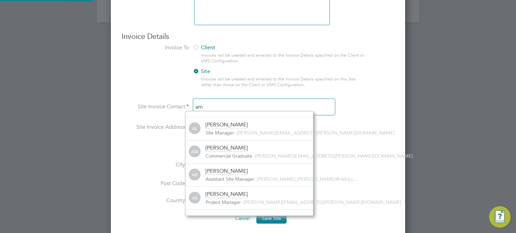
scroll to position [0, 0]
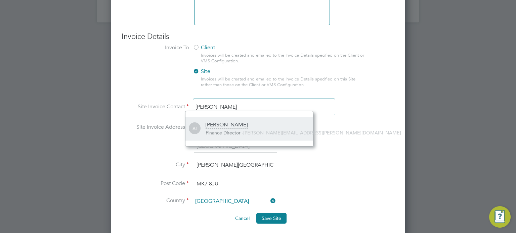
type input "amy ing"
click at [227, 127] on div "[PERSON_NAME]" at bounding box center [227, 125] width 42 height 7
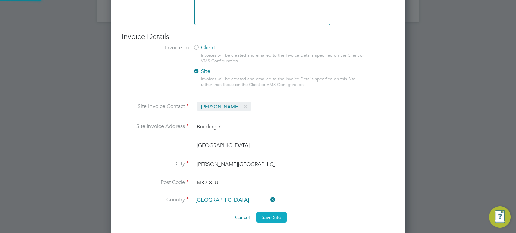
click at [265, 212] on button "Save Site" at bounding box center [271, 217] width 30 height 11
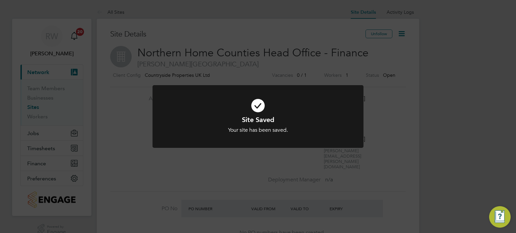
click at [212, 189] on div "Site Saved Your site has been saved. Cancel Okay" at bounding box center [258, 116] width 516 height 233
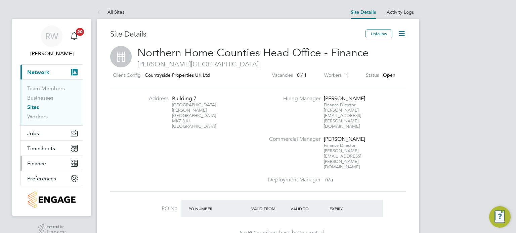
click at [38, 163] on span "Finance" at bounding box center [36, 164] width 19 height 6
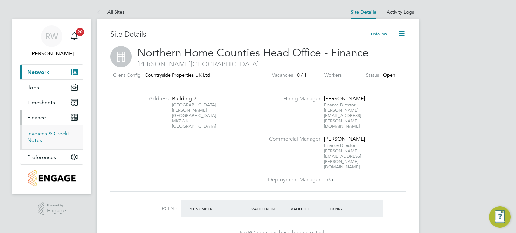
click at [44, 134] on link "Invoices & Credit Notes" at bounding box center [48, 137] width 42 height 13
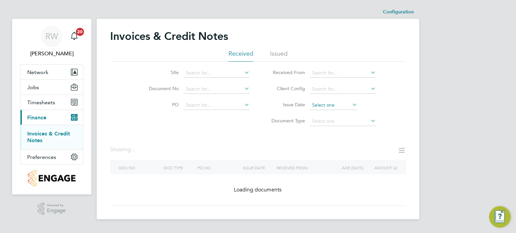
click at [324, 103] on input at bounding box center [334, 105] width 48 height 9
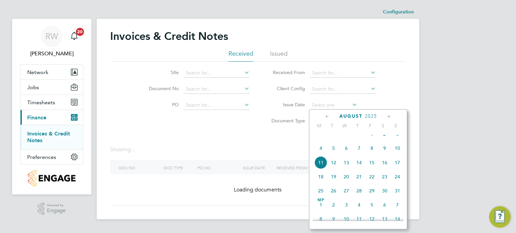
click at [320, 155] on span "4" at bounding box center [320, 148] width 13 height 13
type input "[DATE]"
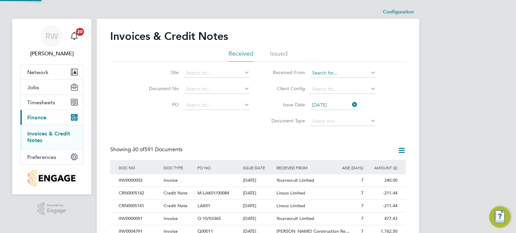
click at [318, 72] on input at bounding box center [343, 73] width 66 height 9
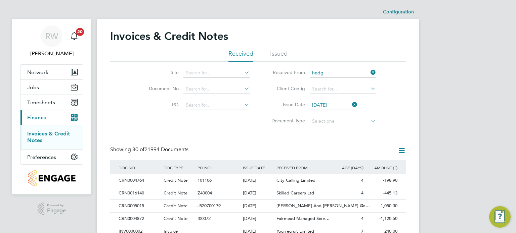
click at [328, 80] on li "Hedg er Way Ltd" at bounding box center [343, 82] width 66 height 9
type input "[PERSON_NAME] Way Ltd"
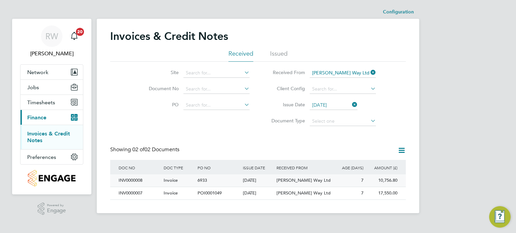
click at [252, 179] on div "[DATE]" at bounding box center [258, 181] width 34 height 12
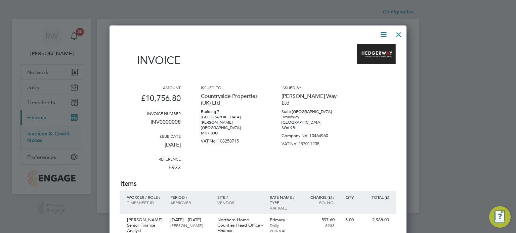
click at [383, 32] on icon at bounding box center [383, 34] width 8 height 8
click at [359, 49] on li "Download Invoice" at bounding box center [363, 50] width 46 height 9
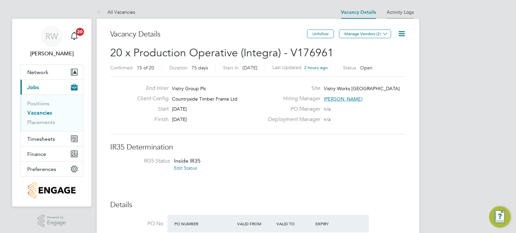
click at [407, 8] on li "Activity Logs" at bounding box center [400, 11] width 27 height 13
click at [402, 34] on icon at bounding box center [401, 34] width 8 height 8
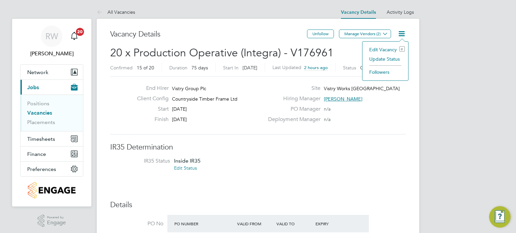
click at [391, 58] on li "Update Status" at bounding box center [385, 58] width 39 height 9
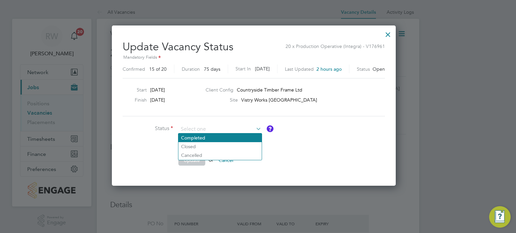
click at [191, 137] on li "Completed" at bounding box center [219, 138] width 83 height 9
type input "Completed"
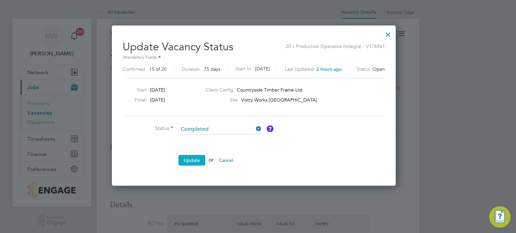
click at [190, 159] on button "Update" at bounding box center [191, 160] width 27 height 11
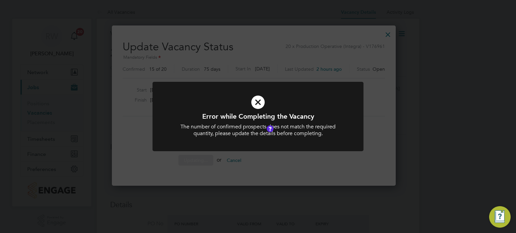
click at [333, 156] on div "Error while Completing the Vacancy The number of confirmed prospects does not m…" at bounding box center [257, 121] width 211 height 78
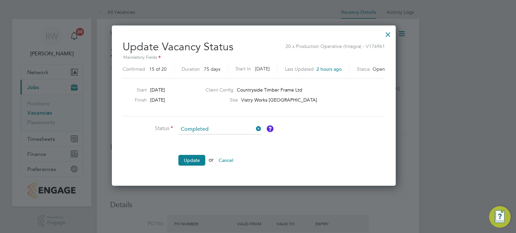
click at [394, 31] on div at bounding box center [388, 33] width 12 height 12
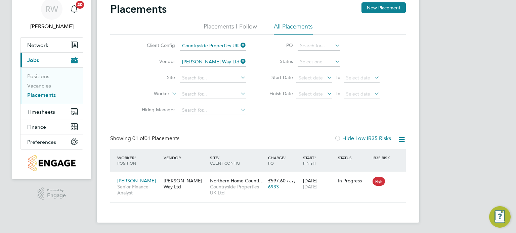
scroll to position [6, 32]
click at [239, 61] on icon at bounding box center [239, 61] width 0 height 9
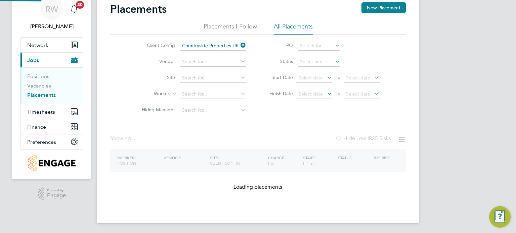
click at [239, 44] on icon at bounding box center [239, 45] width 0 height 9
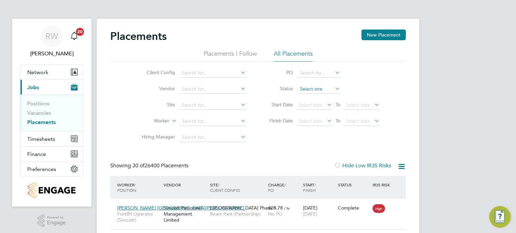
click at [308, 91] on input at bounding box center [319, 89] width 43 height 9
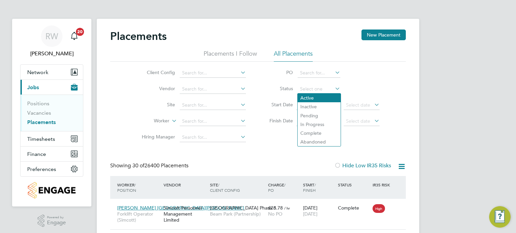
click at [308, 98] on li "Active" at bounding box center [319, 98] width 43 height 9
type input "Active"
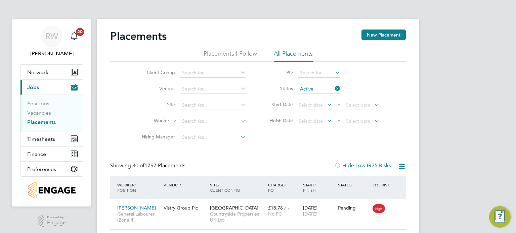
click at [400, 167] on icon at bounding box center [401, 167] width 8 height 8
click at [372, 181] on li "Download Placements Report" at bounding box center [369, 182] width 72 height 9
